Goal: Information Seeking & Learning: Learn about a topic

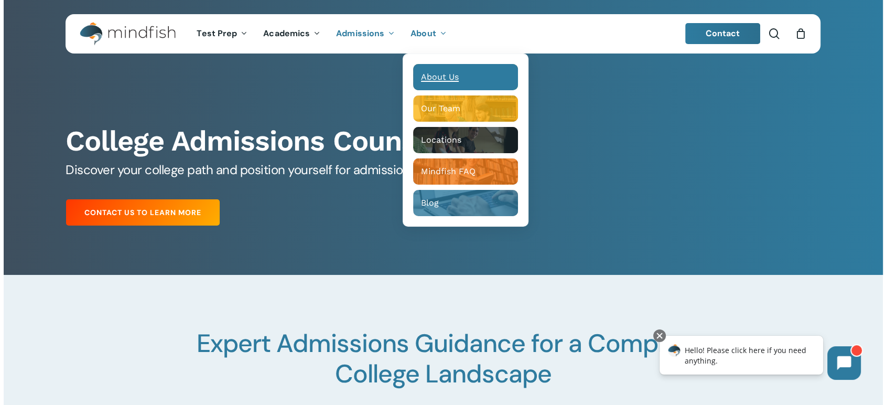
click at [437, 78] on span "About Us" at bounding box center [440, 77] width 38 height 10
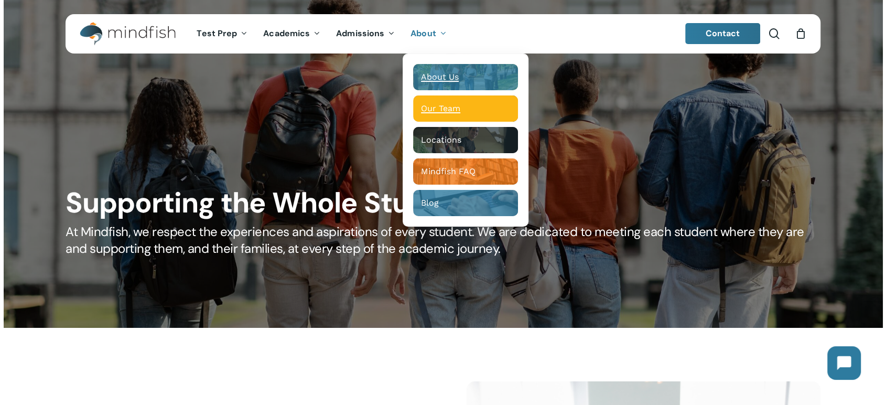
click at [445, 103] on span "Our Team" at bounding box center [440, 108] width 39 height 10
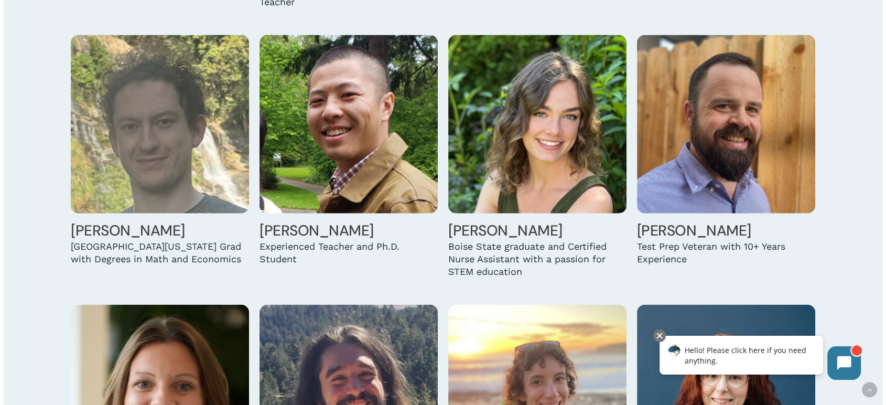
scroll to position [2446, 0]
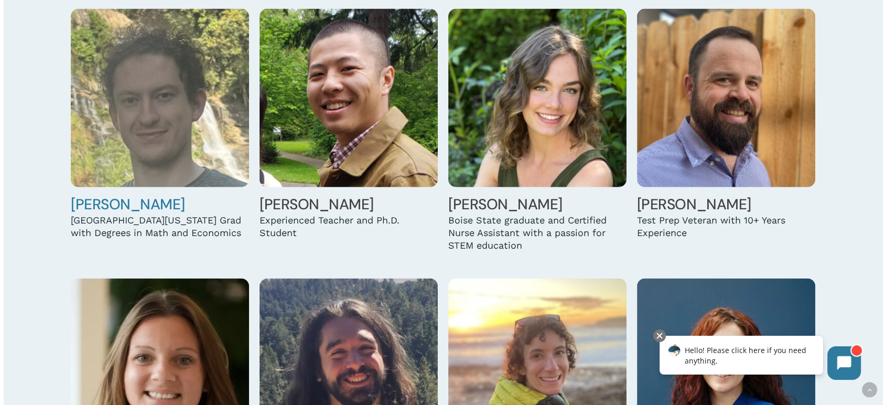
click at [87, 159] on img at bounding box center [160, 98] width 178 height 178
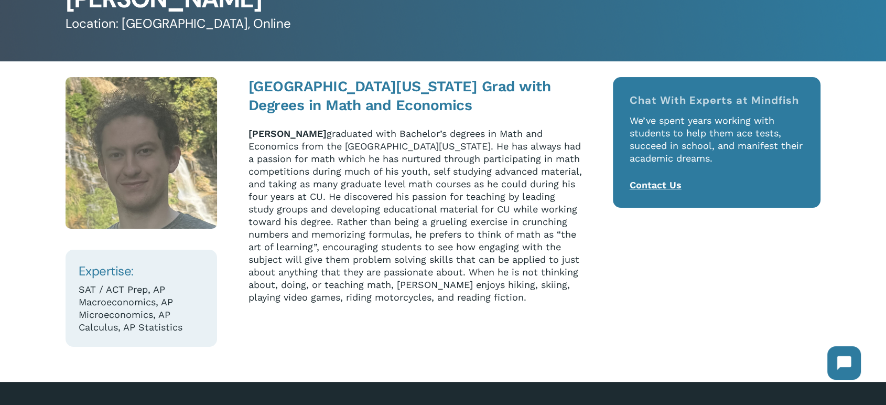
scroll to position [116, 0]
